Goal: Information Seeking & Learning: Learn about a topic

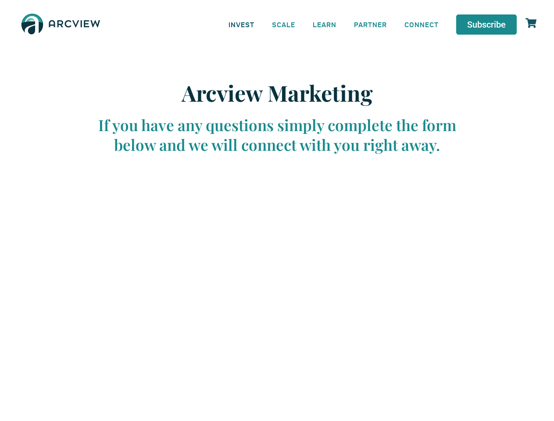
click at [241, 24] on link "INVEST" at bounding box center [241, 24] width 43 height 20
click at [284, 24] on link "SCALE" at bounding box center [283, 24] width 41 height 20
click at [325, 24] on link "LEARN" at bounding box center [324, 24] width 41 height 20
click at [421, 24] on link "CONNECT" at bounding box center [422, 24] width 52 height 20
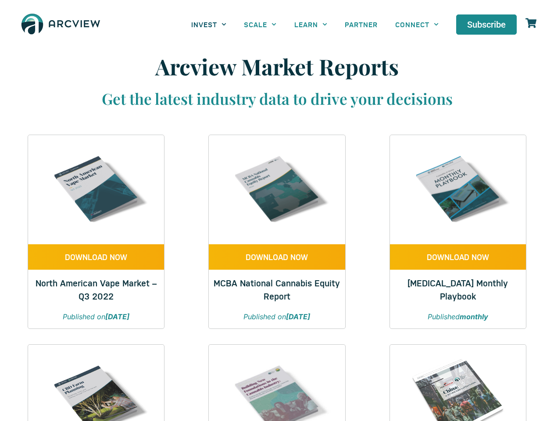
click at [209, 24] on link "INVEST" at bounding box center [208, 24] width 53 height 20
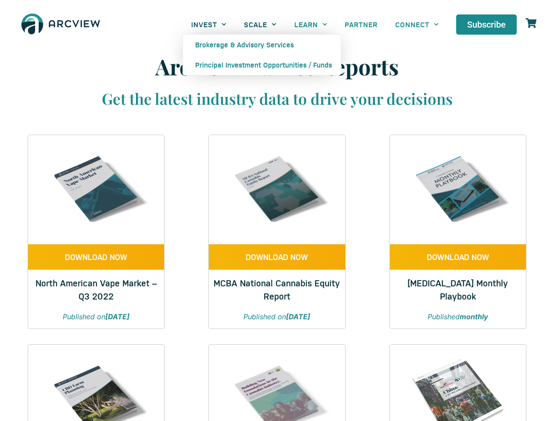
click at [260, 24] on link "SCALE" at bounding box center [260, 24] width 50 height 20
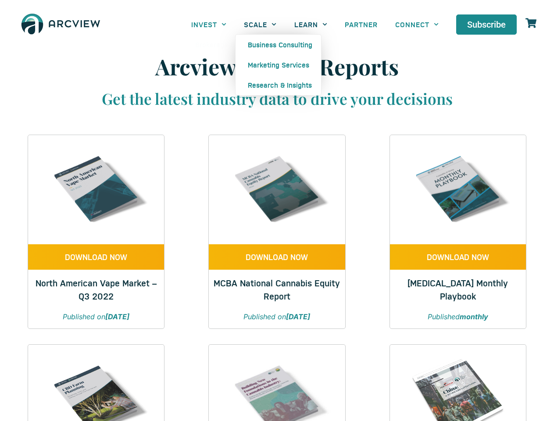
click at [311, 24] on link "LEARN" at bounding box center [311, 24] width 50 height 20
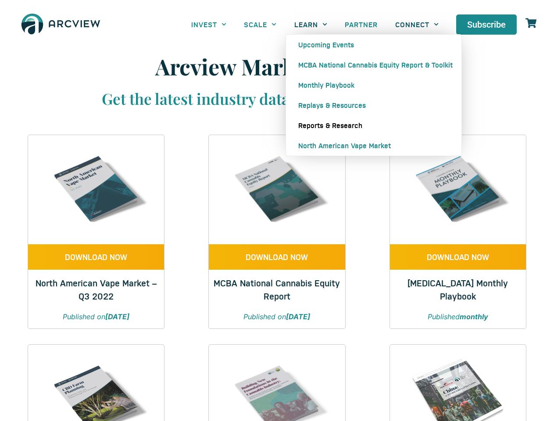
click at [417, 24] on link "CONNECT" at bounding box center [416, 24] width 61 height 20
